Goal: Information Seeking & Learning: Learn about a topic

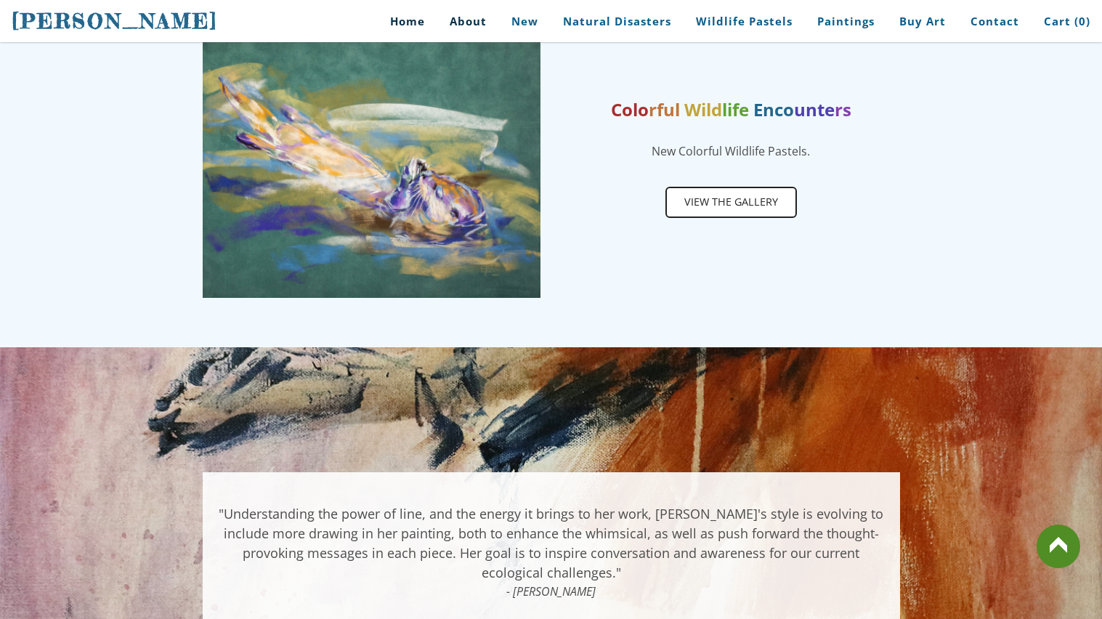
scroll to position [726, 0]
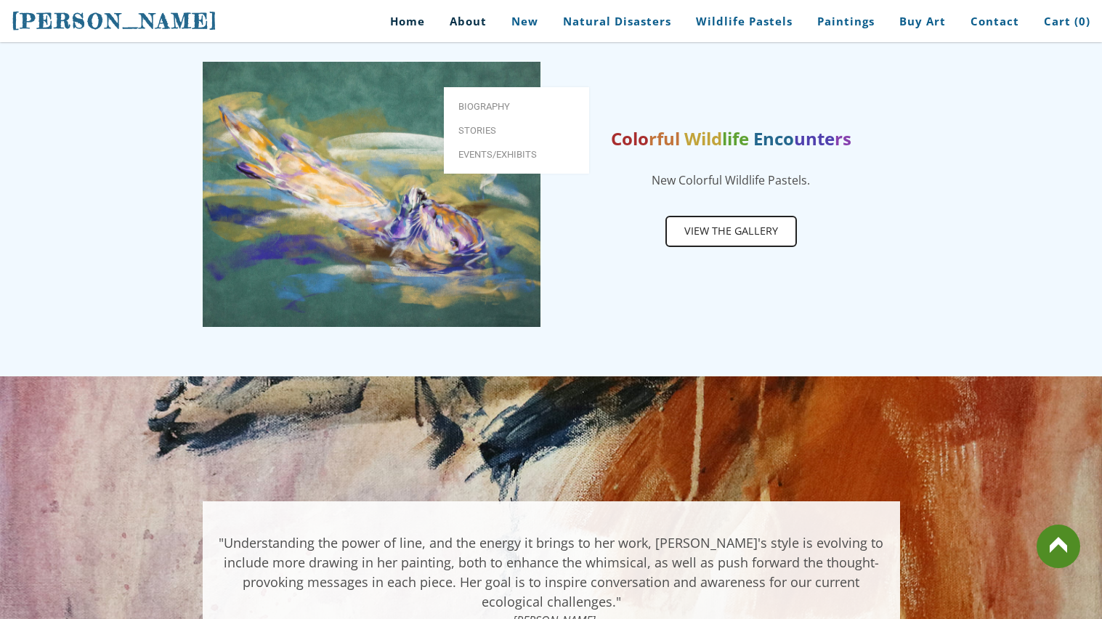
click at [476, 32] on link "About" at bounding box center [468, 21] width 59 height 33
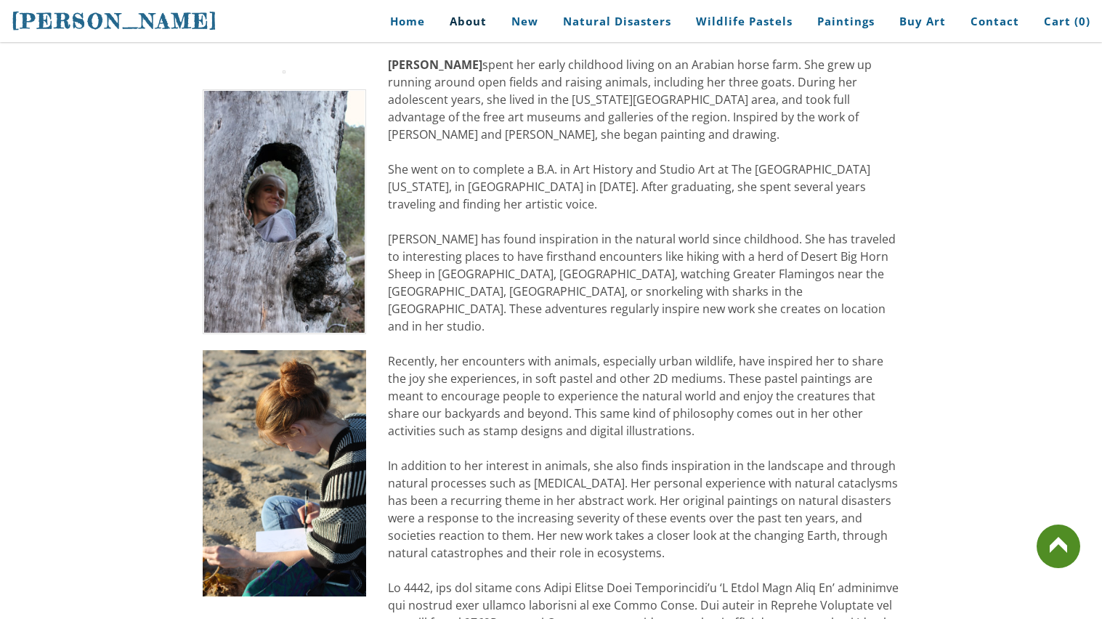
scroll to position [319, 0]
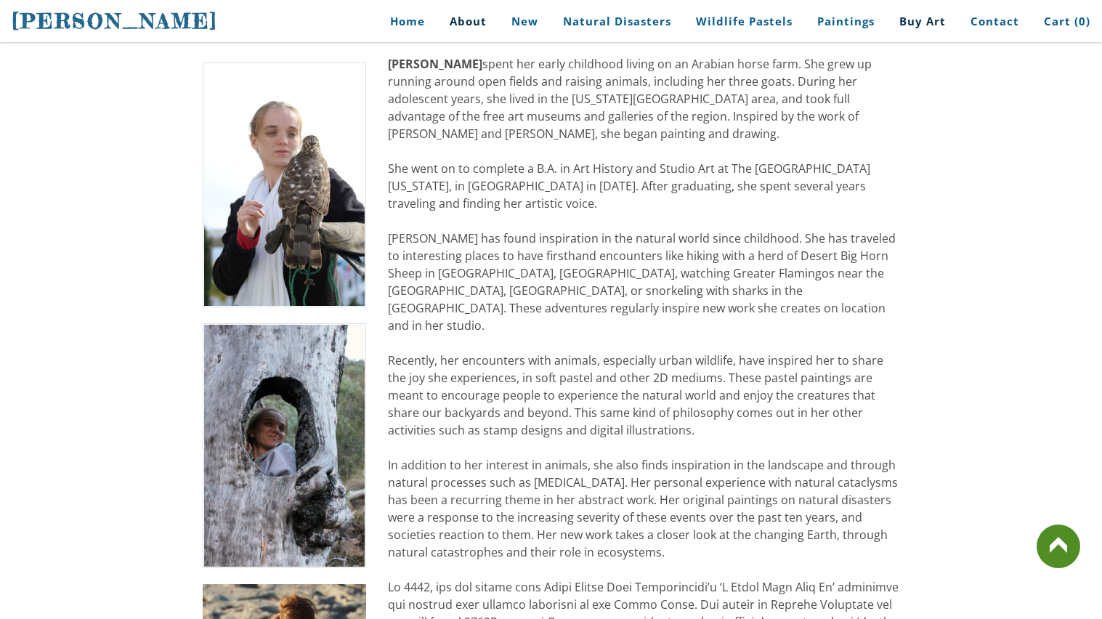
click at [933, 22] on link "Buy Art" at bounding box center [922, 21] width 68 height 33
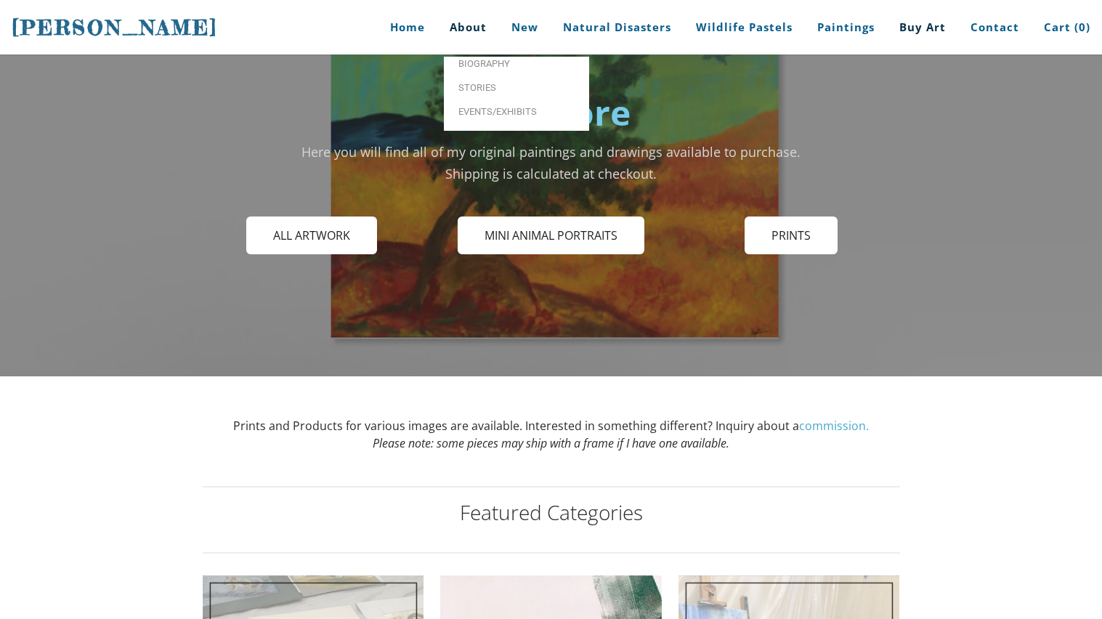
click at [469, 25] on link "About" at bounding box center [468, 27] width 59 height 54
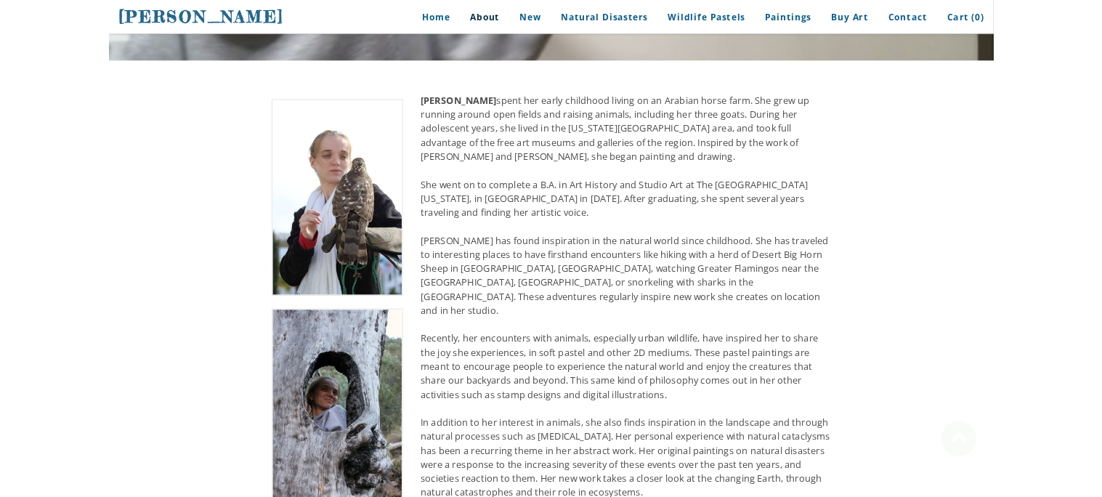
scroll to position [286, 0]
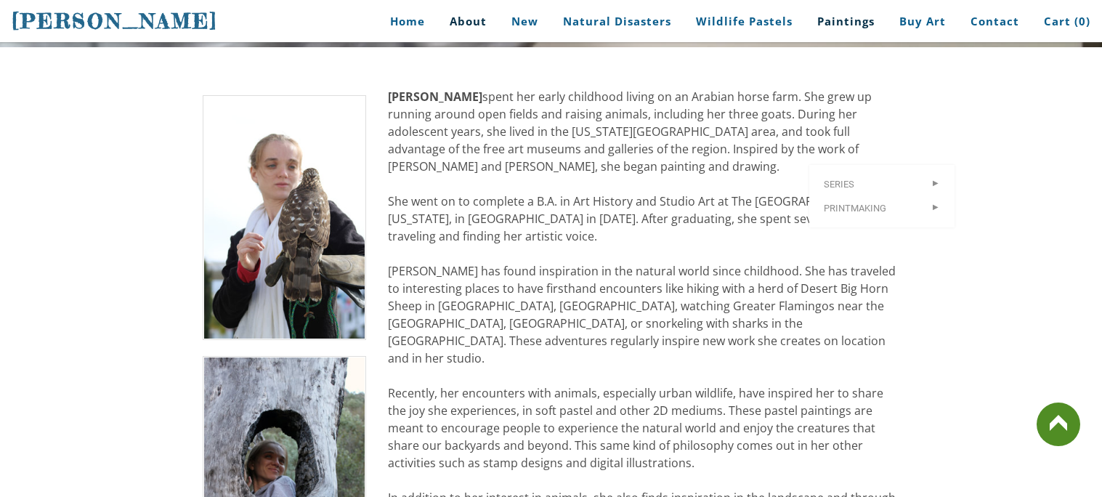
click at [864, 23] on link "Paintings" at bounding box center [845, 21] width 79 height 33
click at [861, 24] on link "Paintings" at bounding box center [845, 21] width 79 height 33
click at [825, 18] on link "Paintings" at bounding box center [845, 21] width 79 height 33
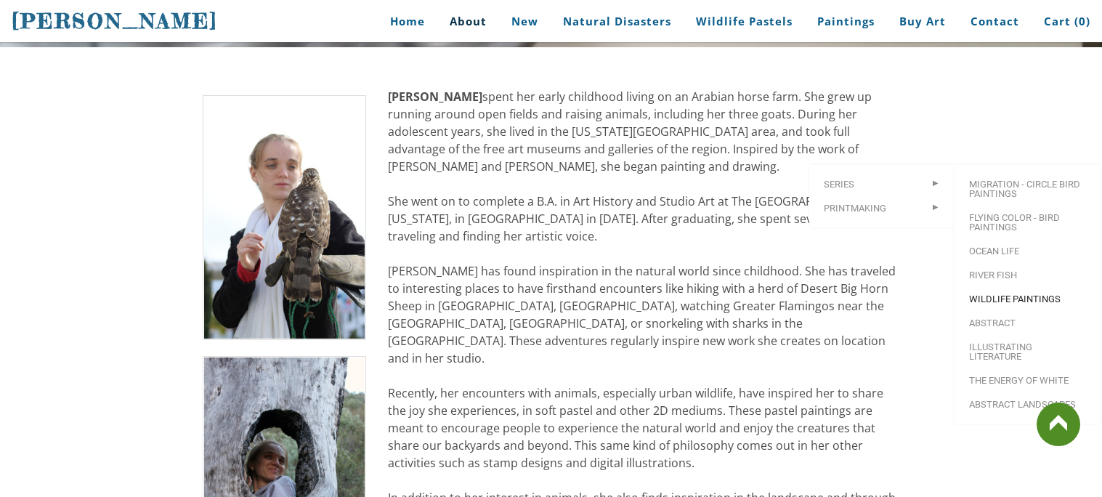
click at [1009, 294] on span "Wildlife Paintings" at bounding box center [1027, 298] width 116 height 9
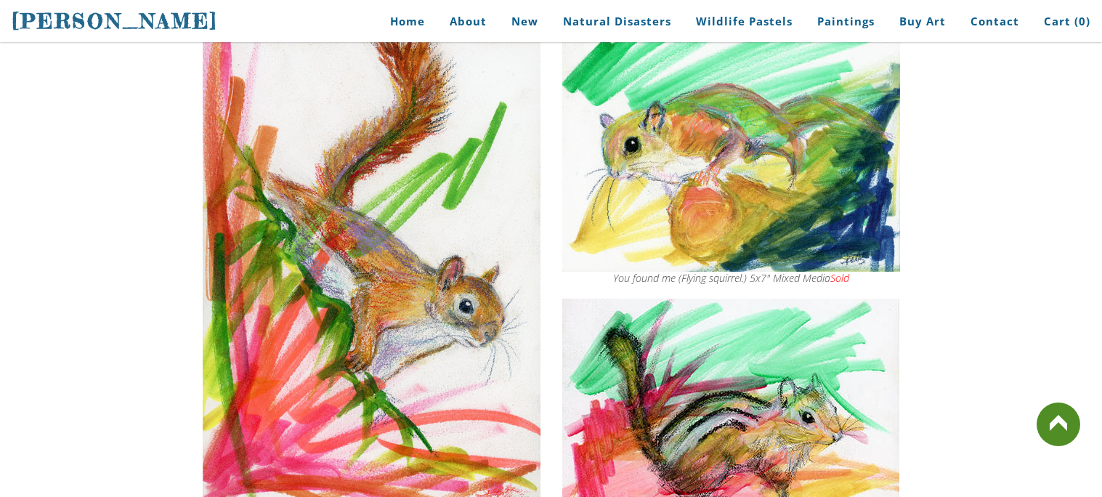
scroll to position [1249, 0]
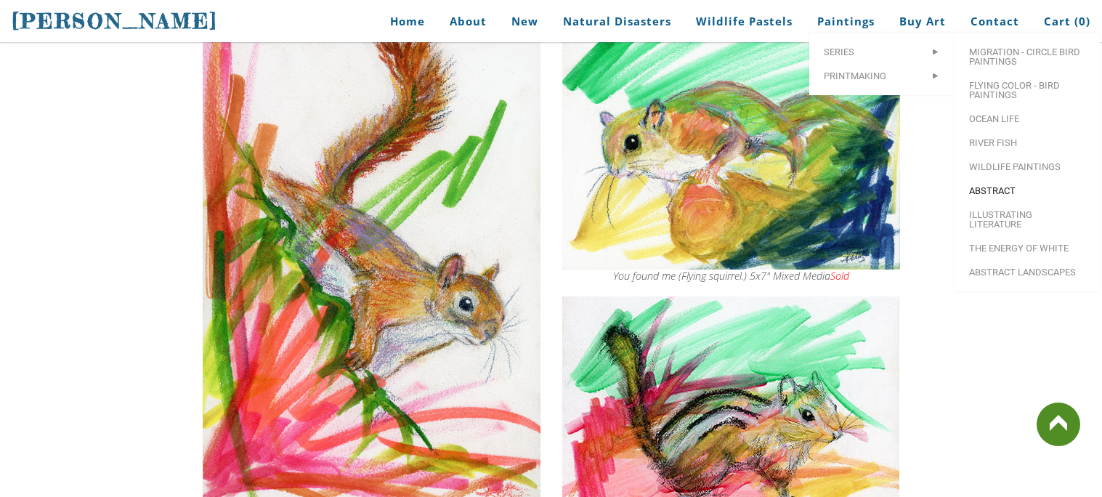
click at [1001, 195] on span "Abstract" at bounding box center [1027, 190] width 116 height 9
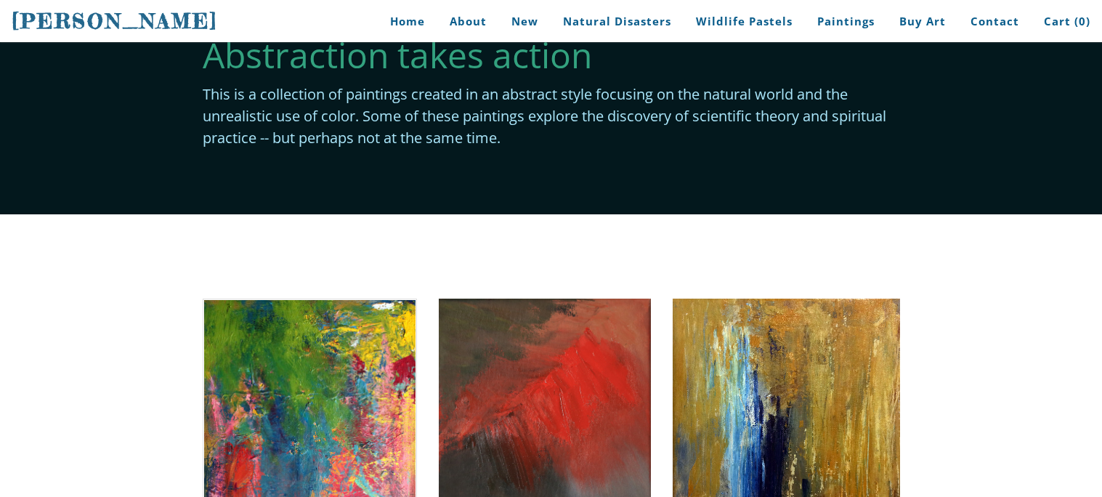
scroll to position [28, 0]
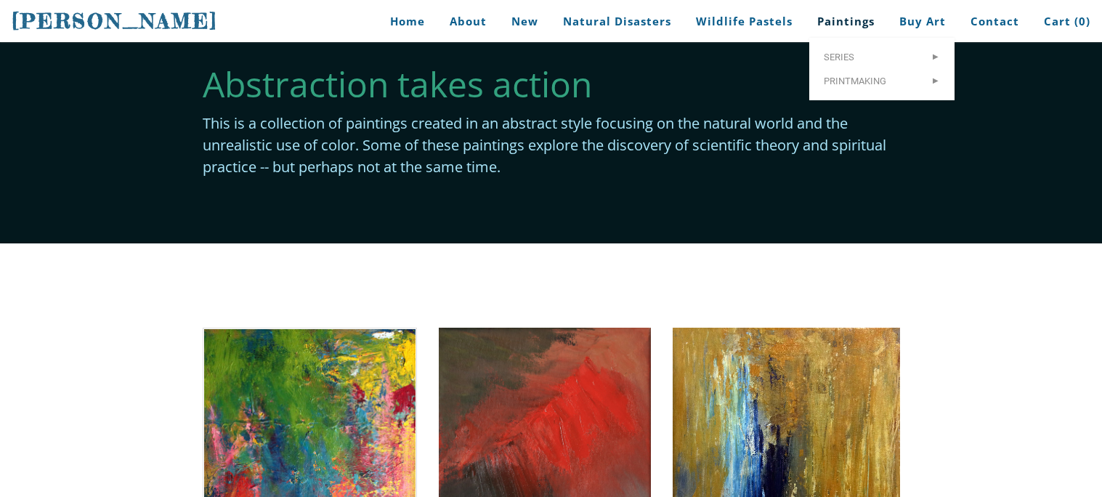
click at [826, 20] on link "Paintings" at bounding box center [845, 21] width 79 height 33
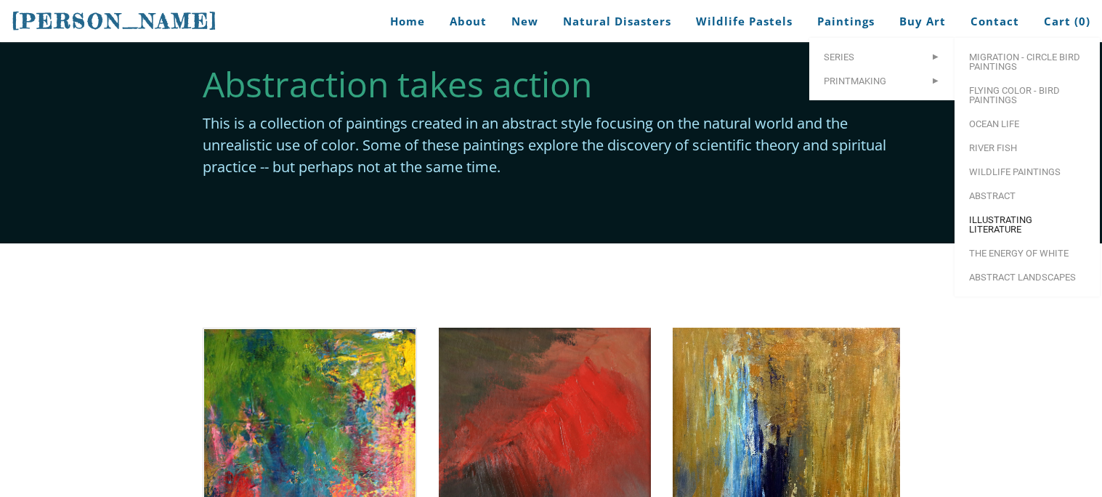
click at [981, 224] on span "Illustrating Literature" at bounding box center [1027, 224] width 116 height 19
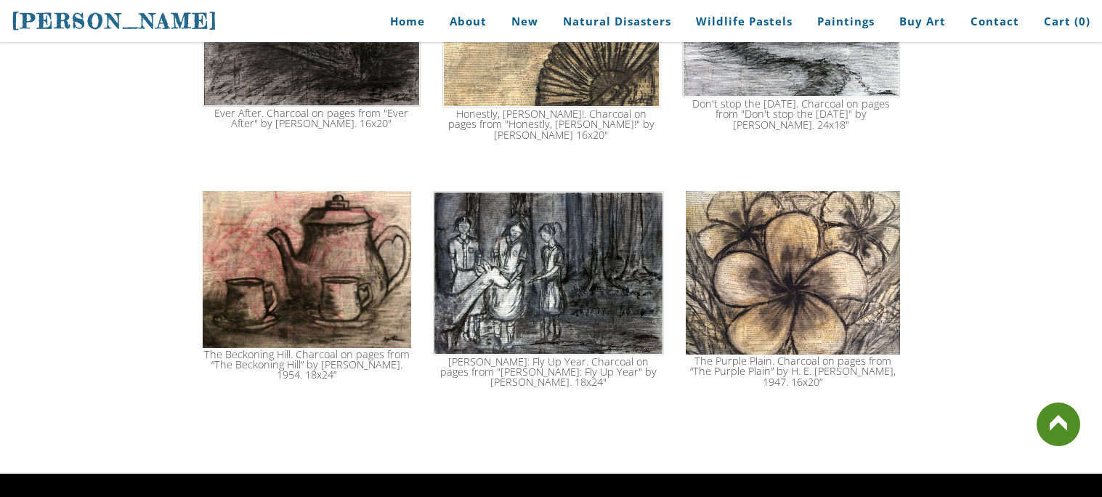
scroll to position [2059, 0]
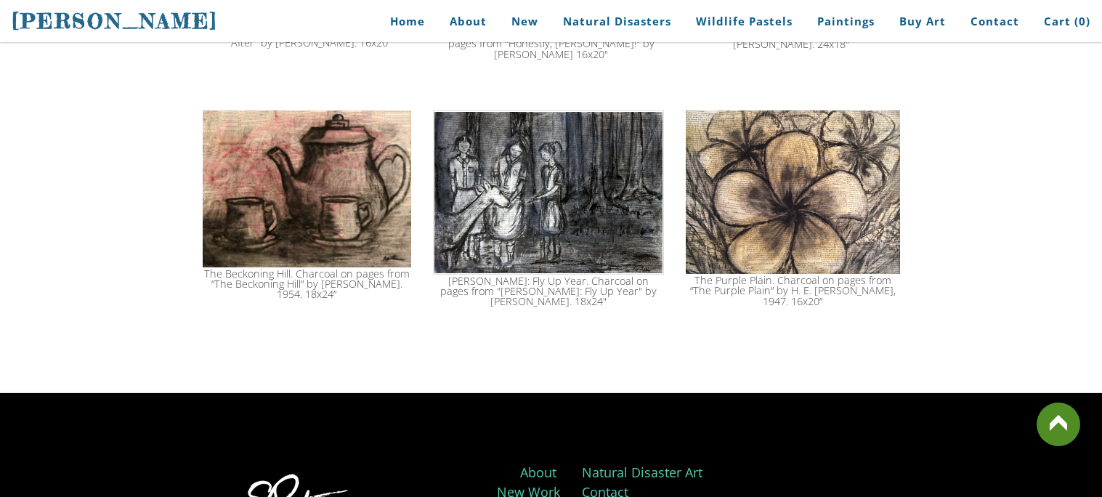
click at [731, 153] on img at bounding box center [793, 191] width 214 height 163
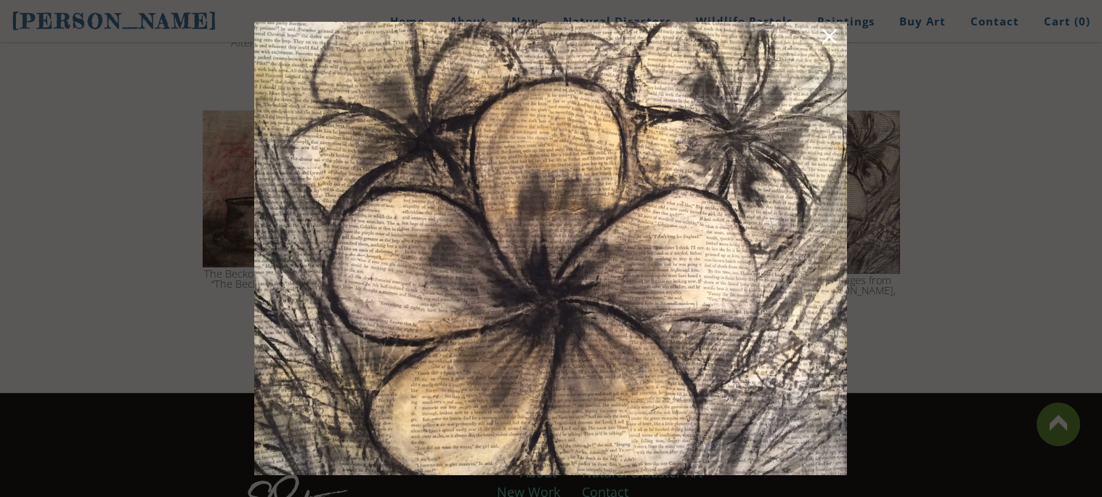
click at [94, 286] on div at bounding box center [551, 248] width 1102 height 497
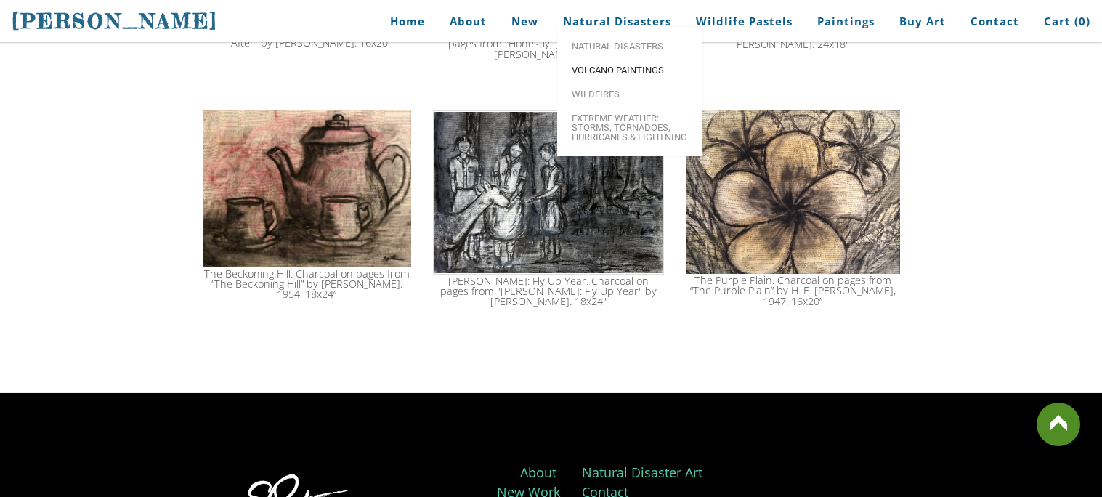
click at [574, 73] on link "Volcano paintings" at bounding box center [629, 70] width 145 height 24
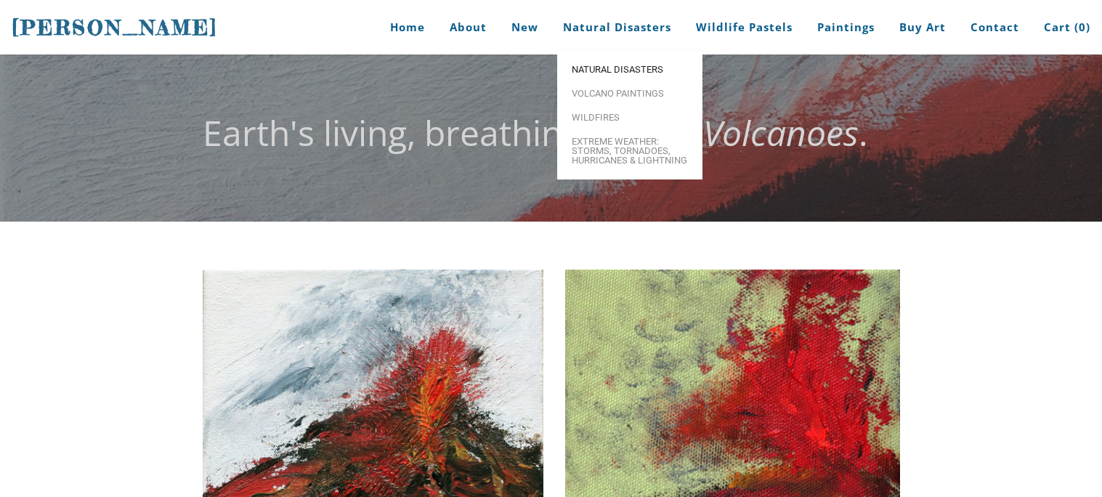
click at [620, 71] on span "Natural Disasters" at bounding box center [630, 69] width 116 height 9
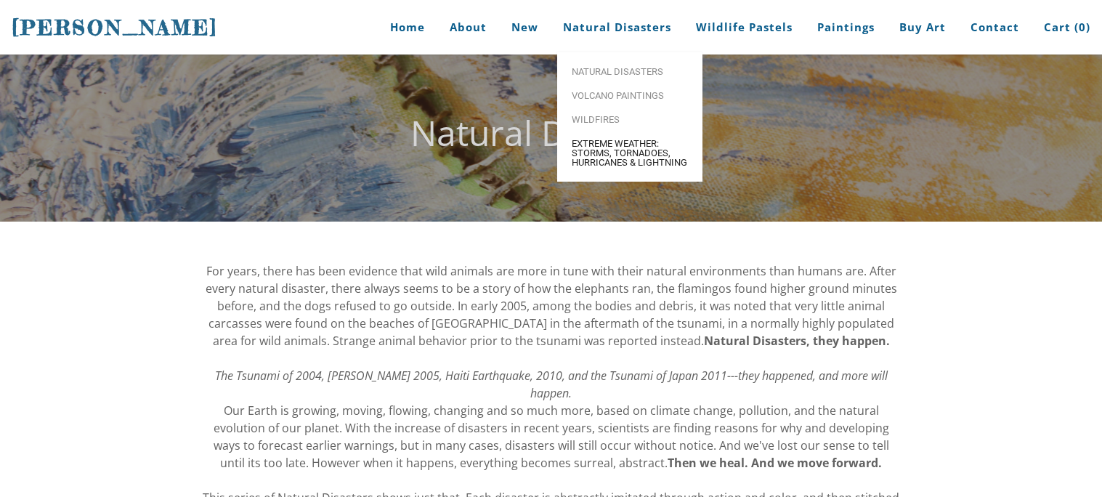
click at [594, 152] on span "Extreme Weather: Storms, Tornadoes, Hurricanes & Lightning" at bounding box center [630, 153] width 116 height 28
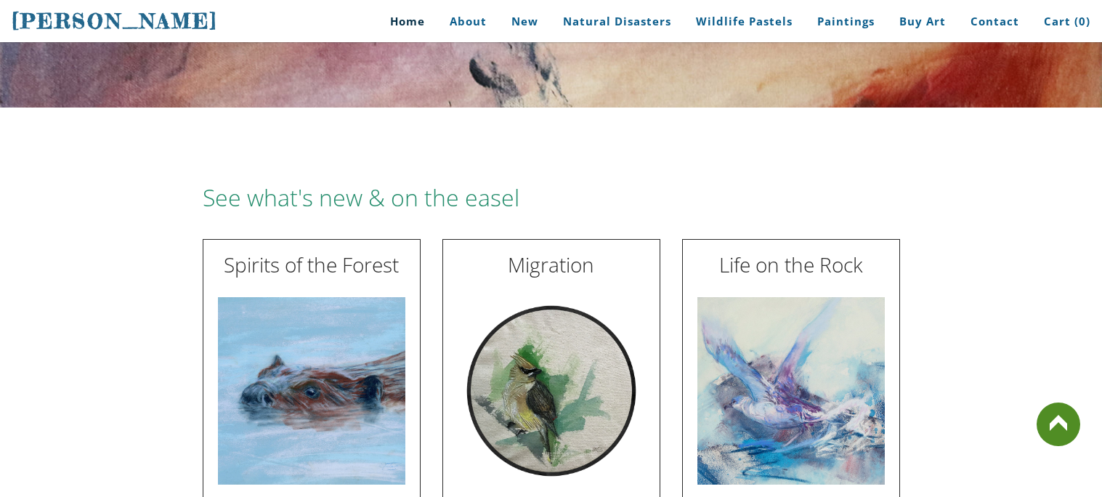
scroll to position [1480, 0]
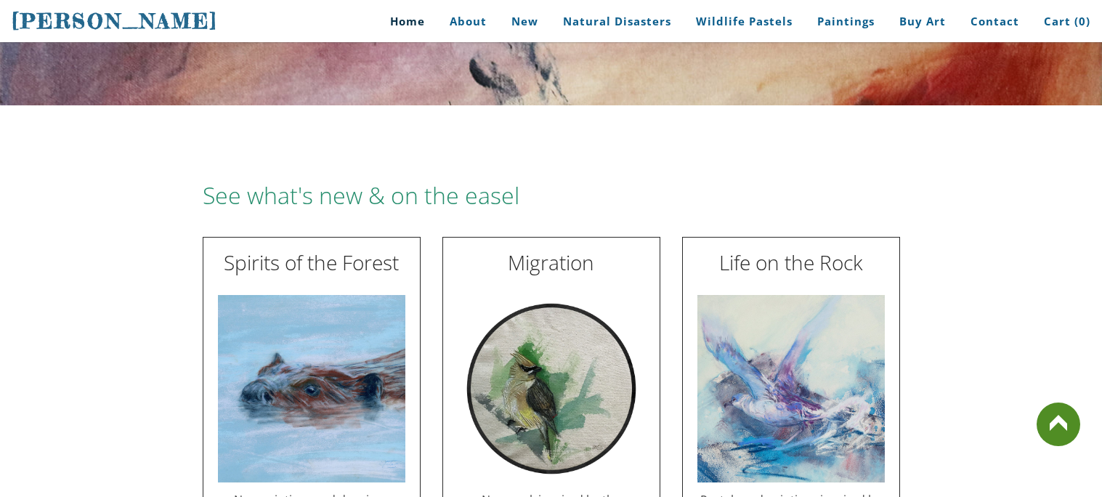
click at [738, 307] on img at bounding box center [790, 388] width 187 height 187
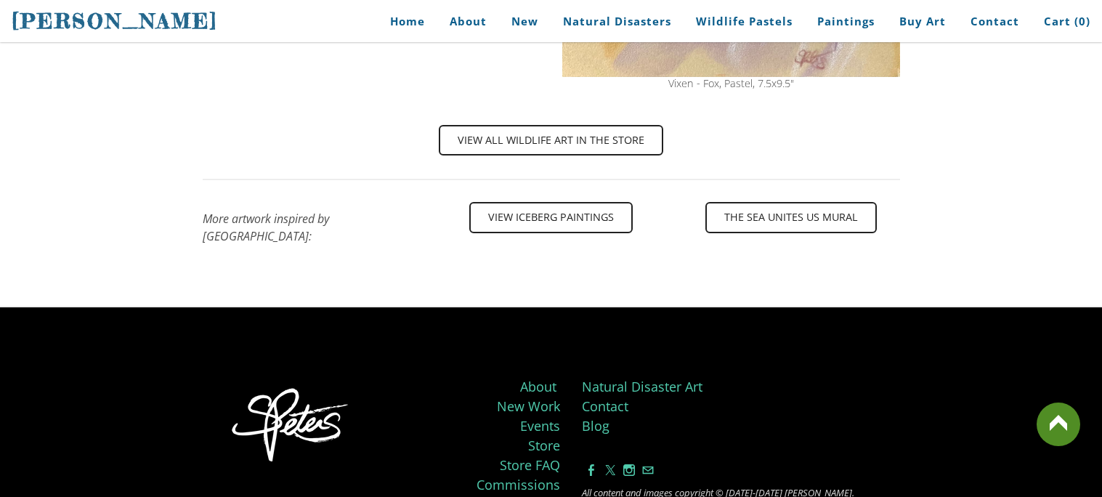
scroll to position [2552, 0]
